Goal: Contribute content: Contribute content

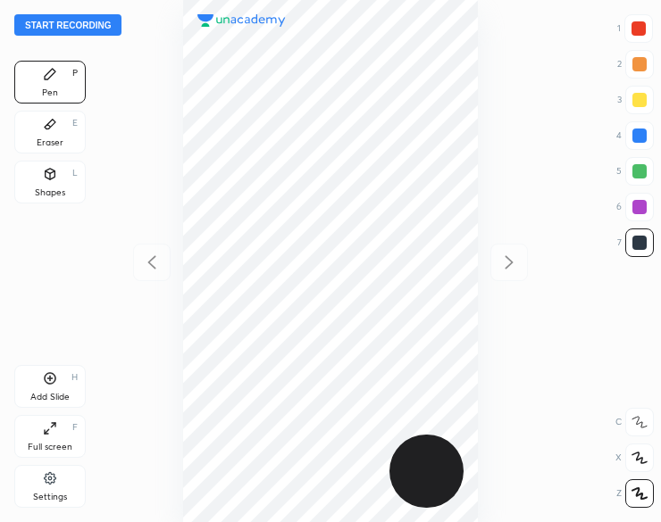
scroll to position [522, 375]
click at [54, 23] on button "Start recording" at bounding box center [67, 24] width 107 height 21
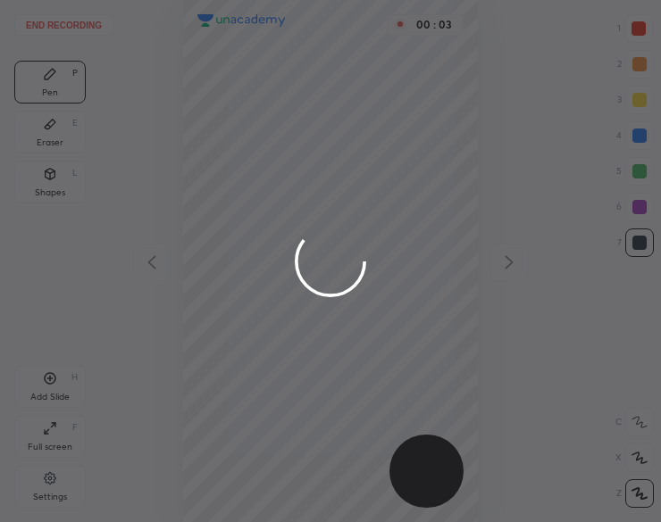
click at [204, 46] on div at bounding box center [330, 261] width 661 height 522
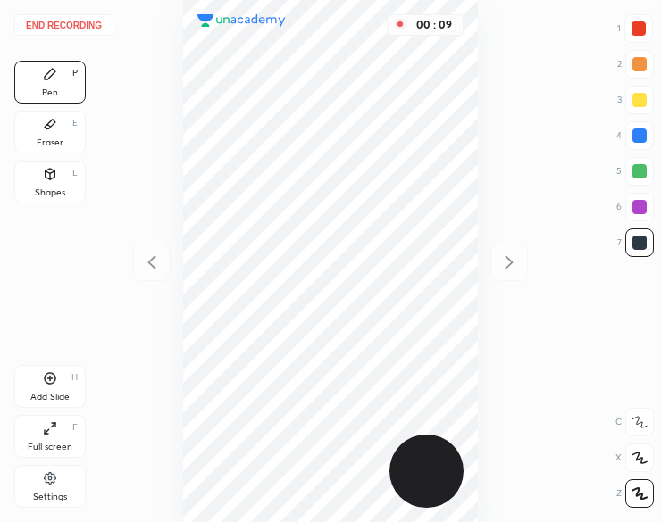
click at [641, 29] on div at bounding box center [638, 28] width 14 height 14
click at [641, 28] on div at bounding box center [638, 28] width 14 height 14
click at [45, 379] on icon at bounding box center [51, 379] width 12 height 12
click at [147, 268] on icon at bounding box center [151, 262] width 21 height 21
click at [37, 137] on div "Eraser E" at bounding box center [49, 132] width 71 height 43
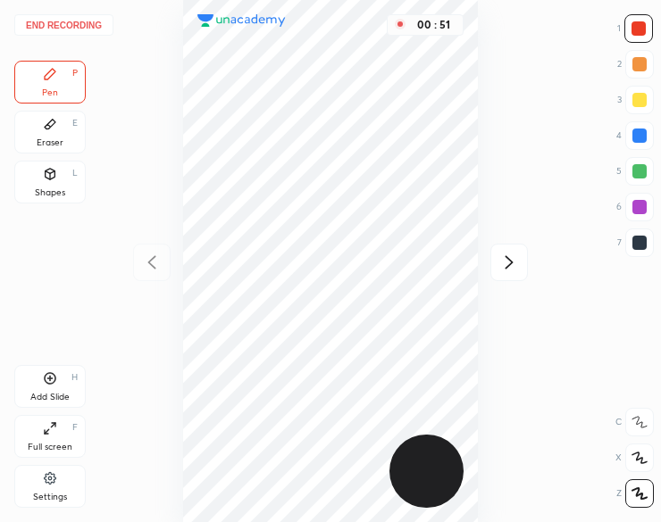
click at [36, 137] on div "Eraser E" at bounding box center [49, 132] width 71 height 43
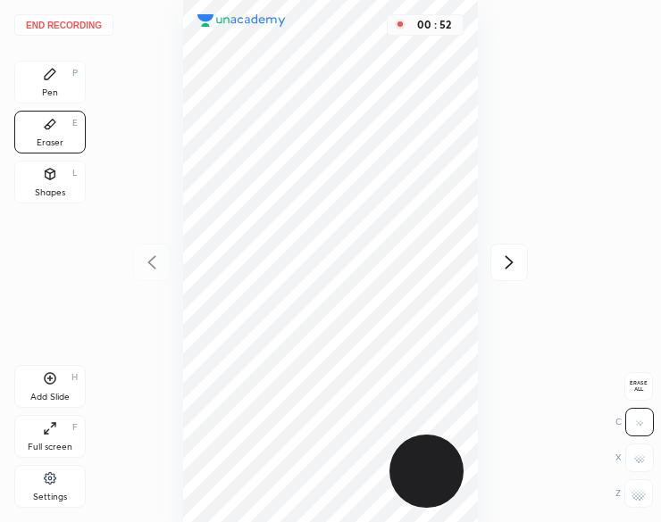
click at [644, 494] on rect at bounding box center [645, 493] width 2 height 2
click at [58, 81] on div "Pen P" at bounding box center [49, 82] width 71 height 43
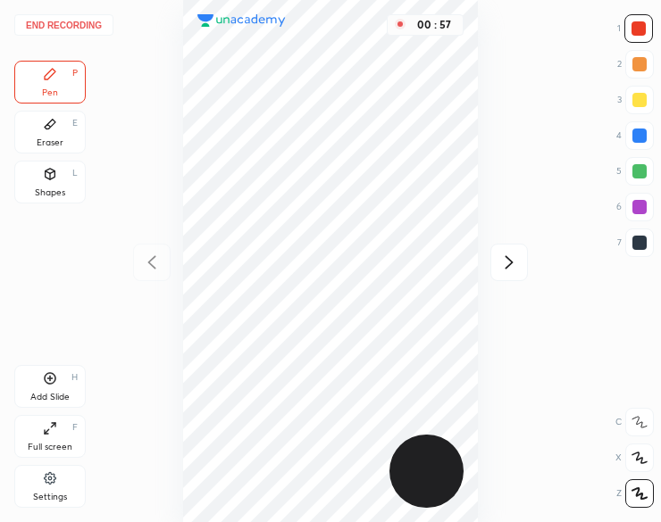
click at [505, 271] on icon at bounding box center [508, 262] width 21 height 21
click at [70, 22] on button "End recording" at bounding box center [63, 24] width 99 height 21
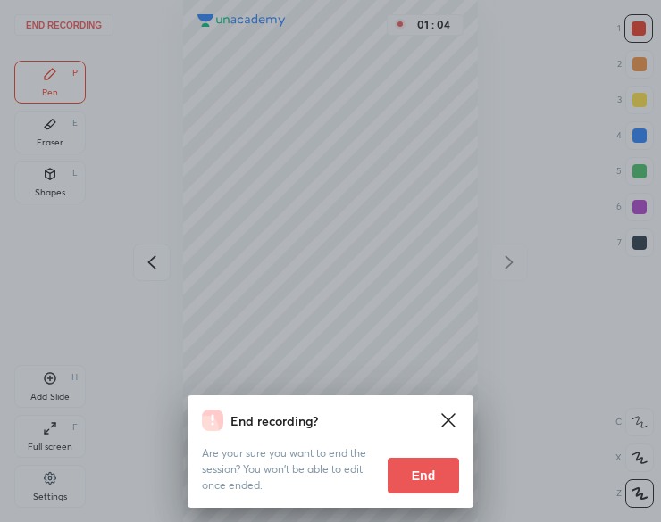
click at [421, 485] on button "End" at bounding box center [422, 476] width 71 height 36
